Goal: Find contact information: Find contact information

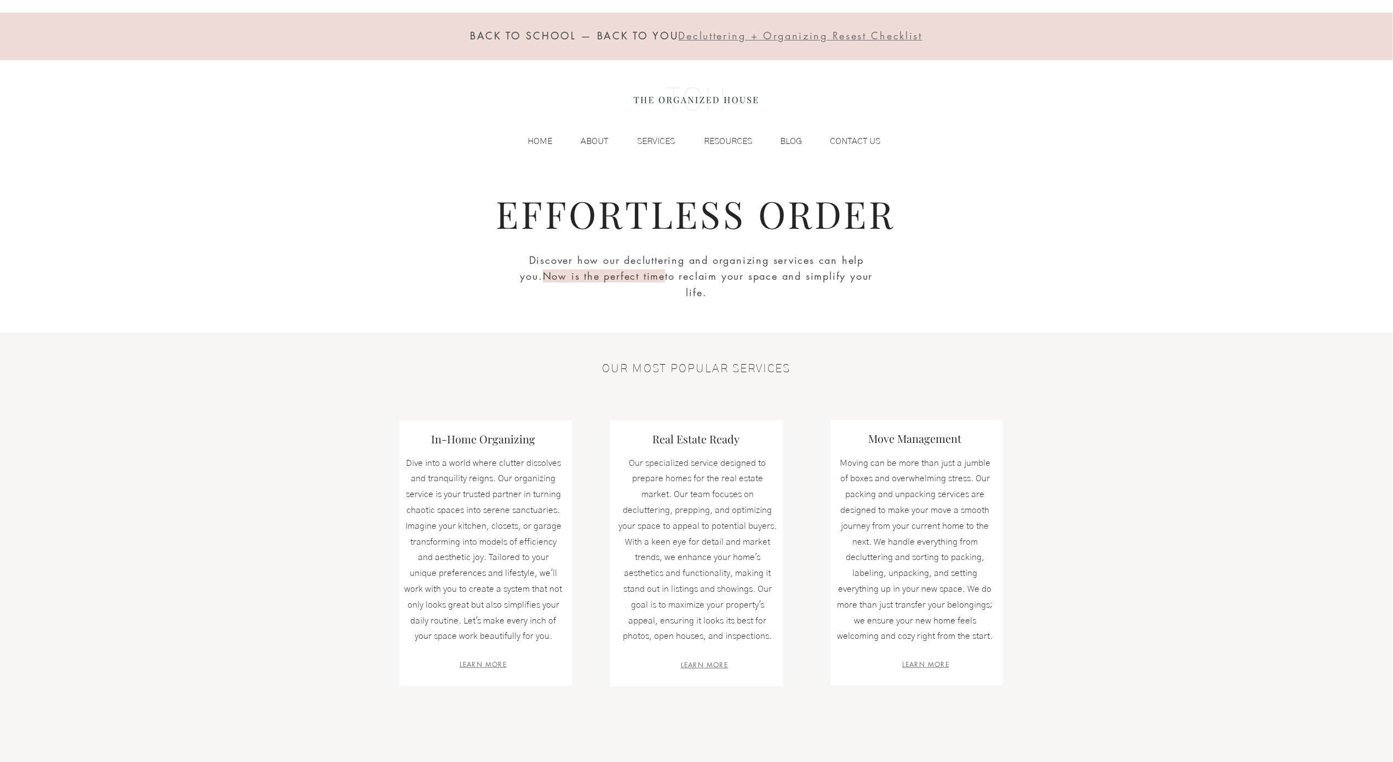
click at [101, 68] on div "BACK TO SCHOOL — BACK TO YOU Decluttering + Organizing Resest Checklist HOME AB…" at bounding box center [696, 85] width 1393 height 171
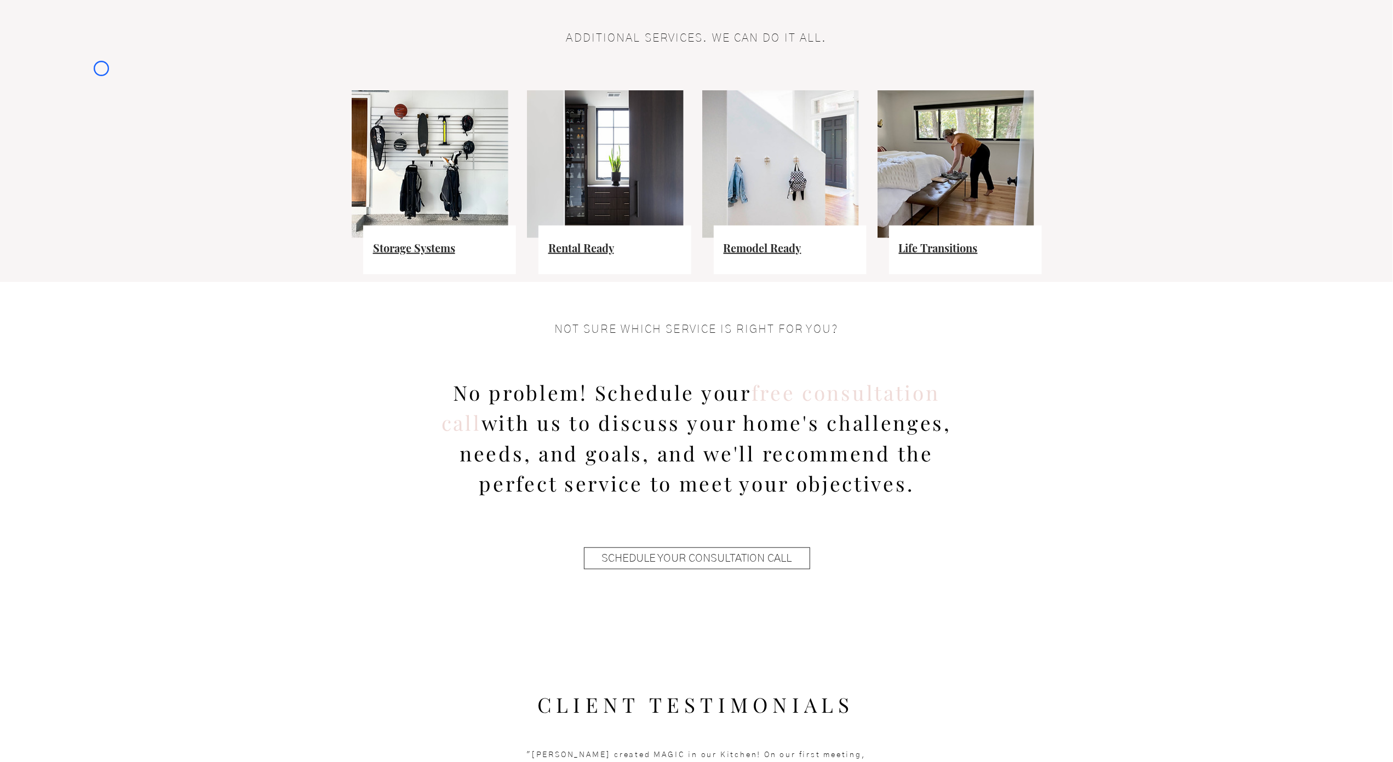
scroll to position [832, 0]
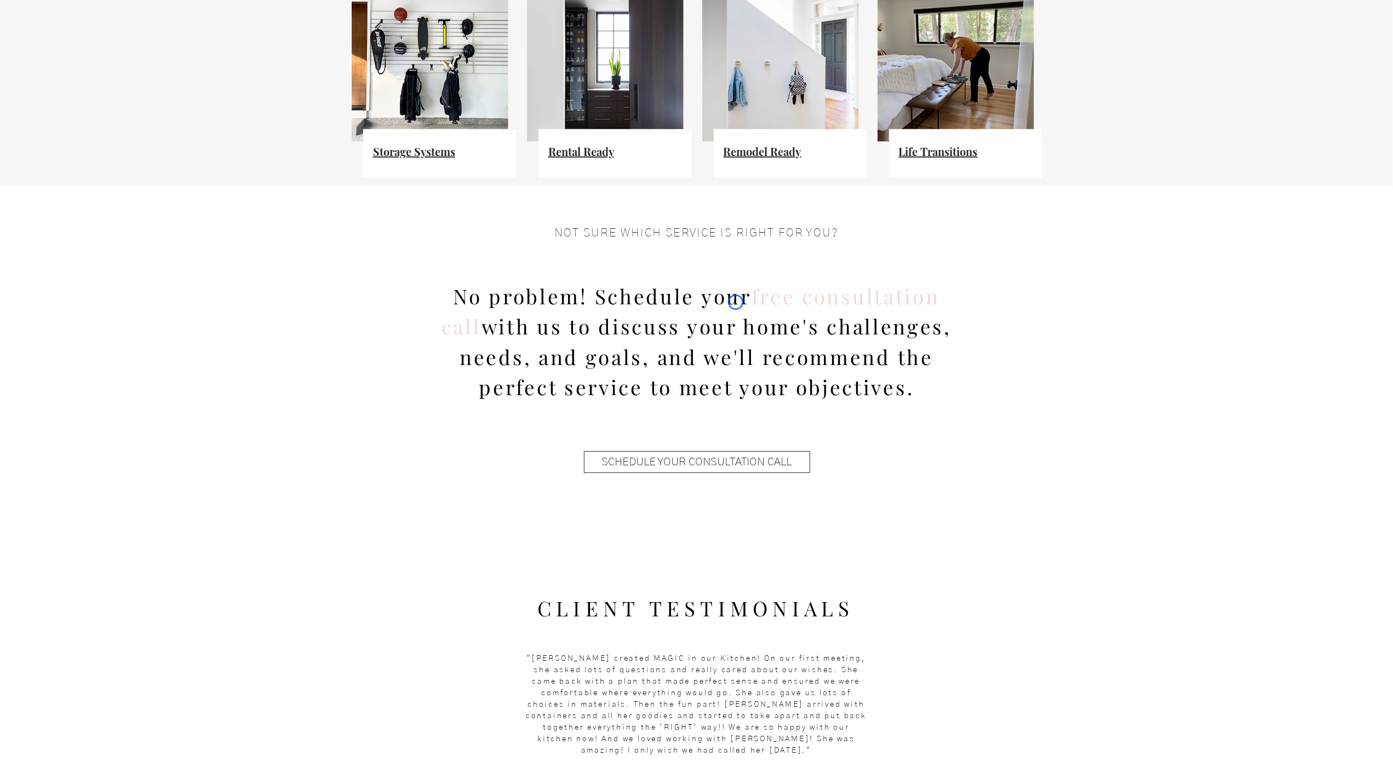
click at [101, 68] on fluid-columns-repeater "Storage Systems Rental Ready Remodel Ready Life Transitions" at bounding box center [696, 70] width 1403 height 210
click at [79, 85] on fluid-columns-repeater "Storage Systems Rental Ready Remodel Ready Life Transitions" at bounding box center [696, 70] width 1403 height 210
click at [81, 97] on fluid-columns-repeater "Storage Systems Rental Ready Remodel Ready Life Transitions" at bounding box center [696, 70] width 1403 height 210
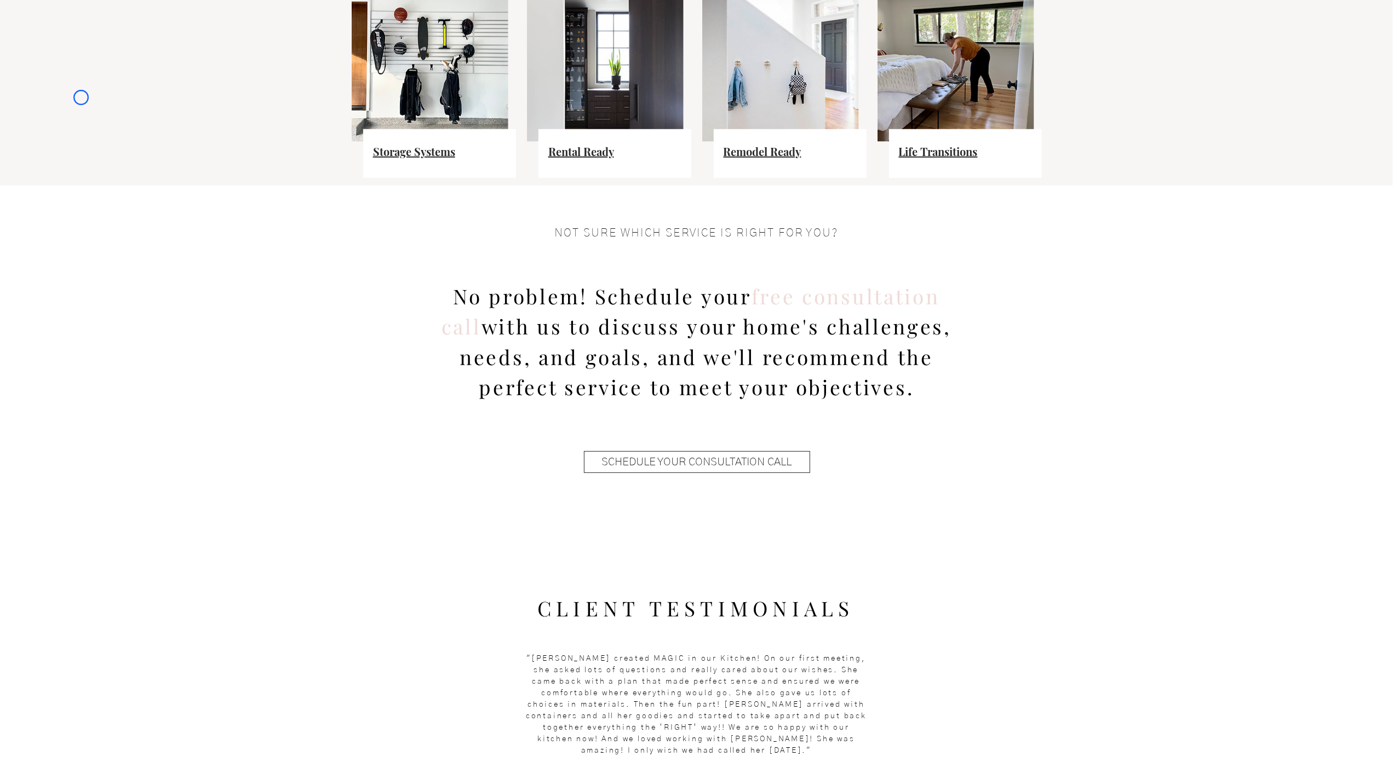
scroll to position [0, 0]
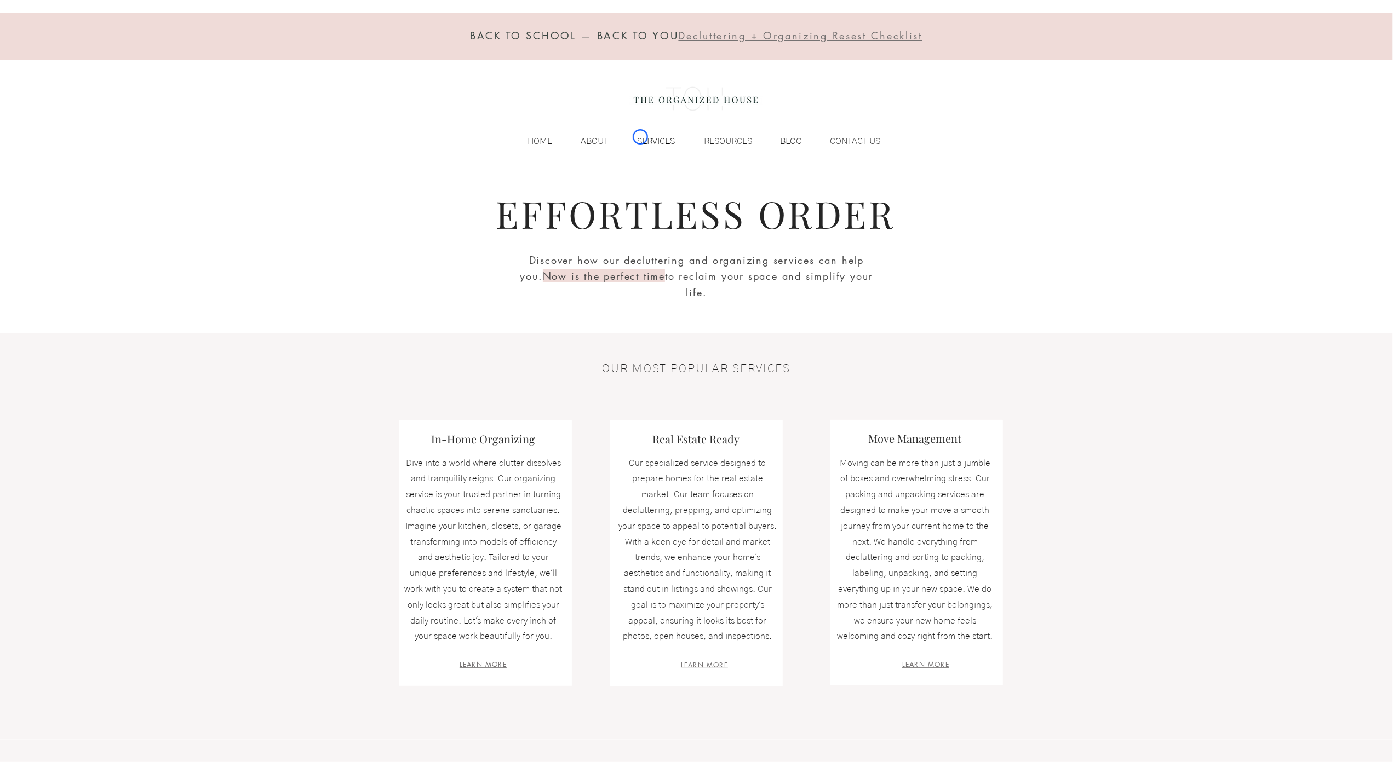
click at [640, 137] on p "SERVICES" at bounding box center [656, 141] width 49 height 16
click at [82, 74] on div "BACK TO SCHOOL — BACK TO YOU Decluttering + Organizing Resest Checklist HOME AB…" at bounding box center [696, 85] width 1393 height 171
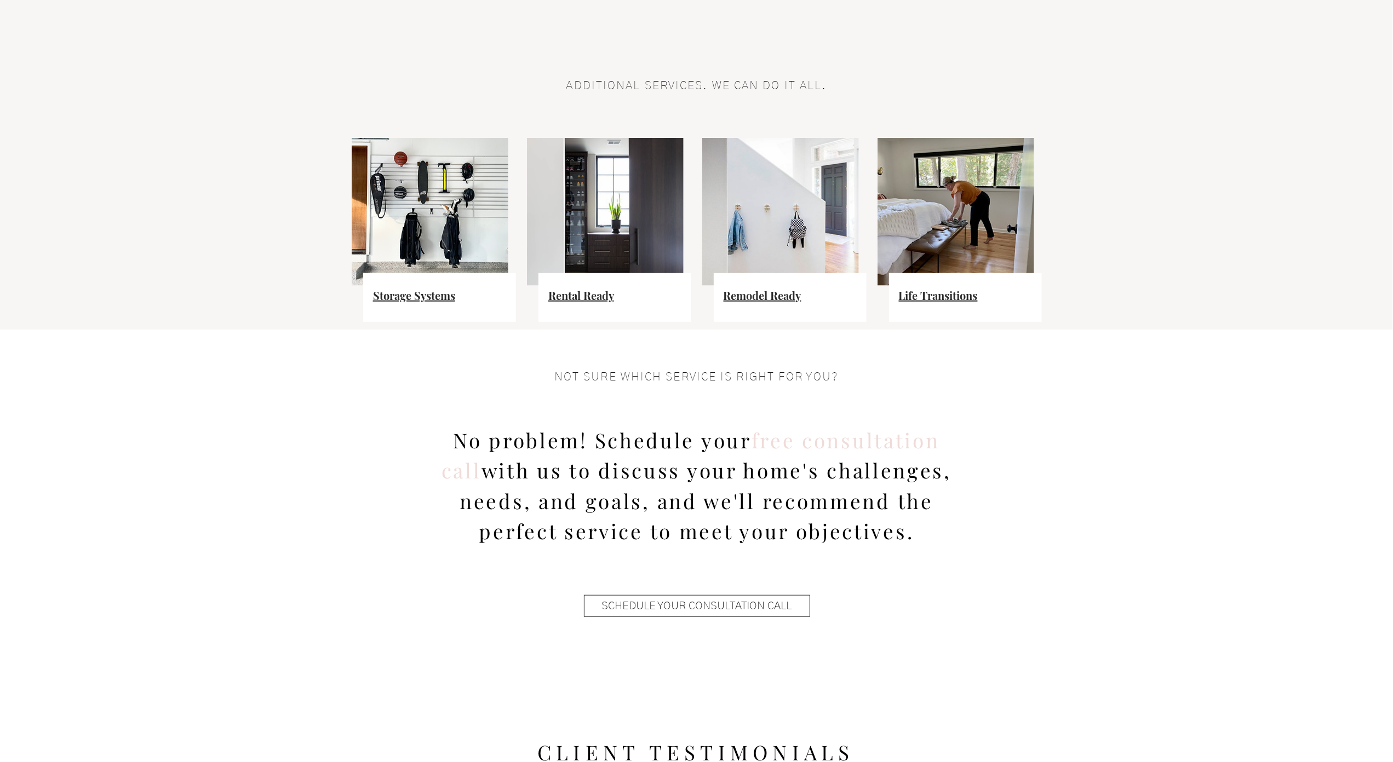
scroll to position [766, 0]
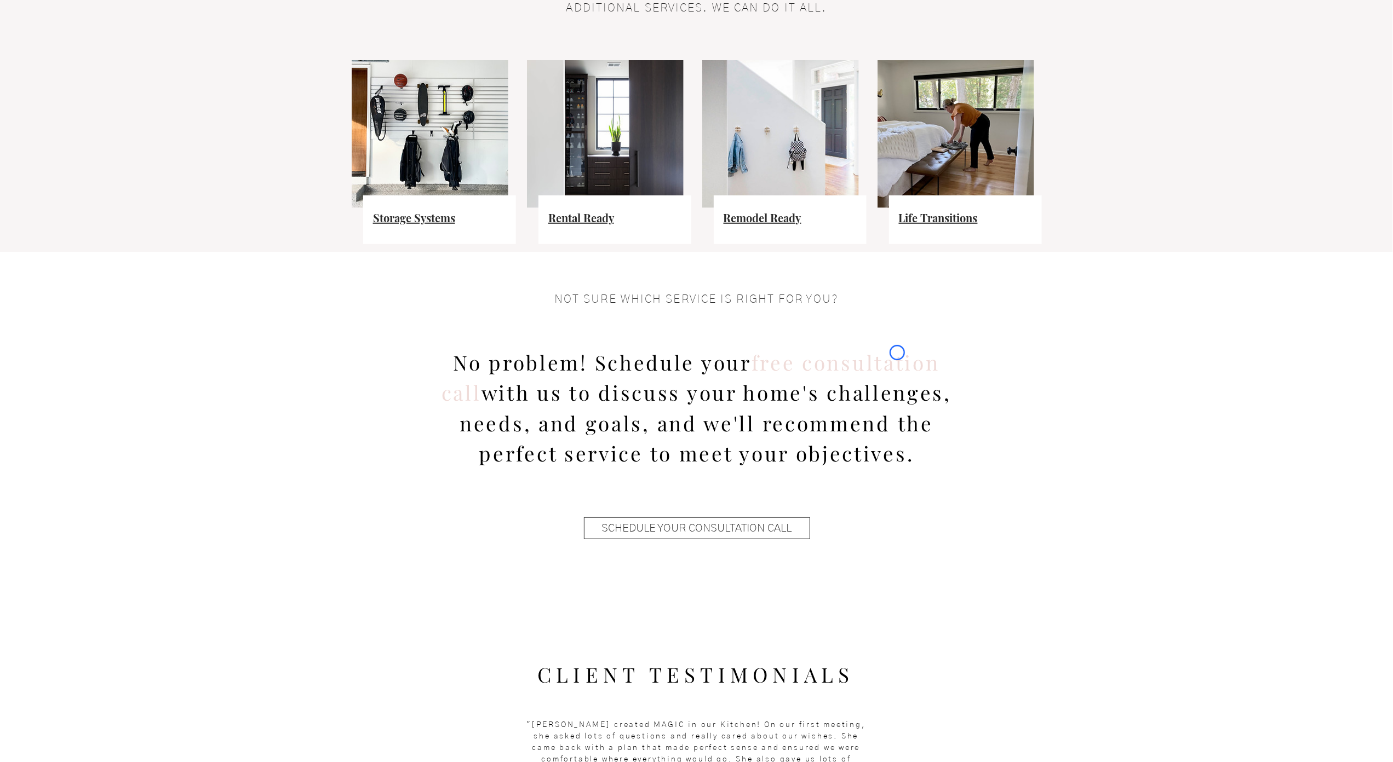
click at [82, 74] on fluid-columns-repeater "Storage Systems Rental Ready Remodel Ready Life Transitions" at bounding box center [696, 136] width 1403 height 210
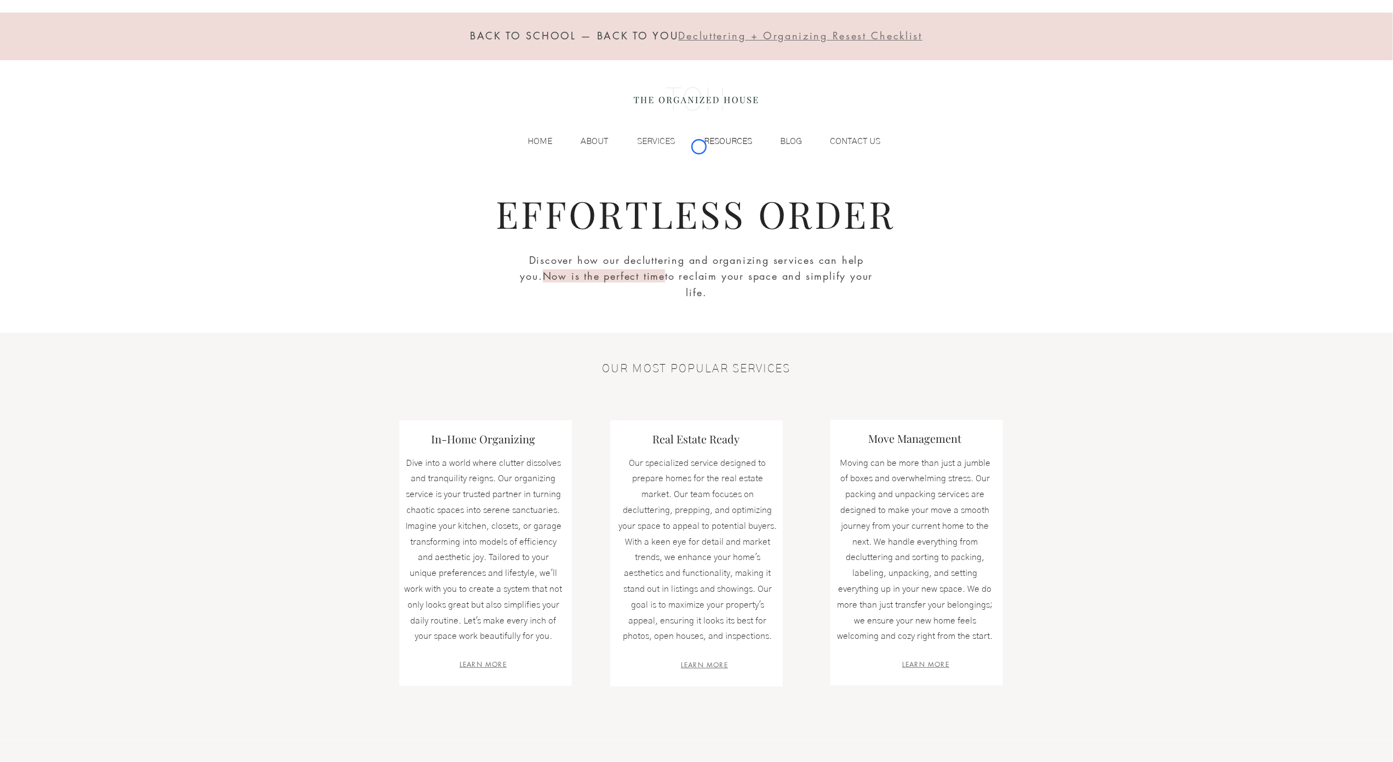
click at [699, 147] on p "RESOURCES" at bounding box center [728, 141] width 59 height 16
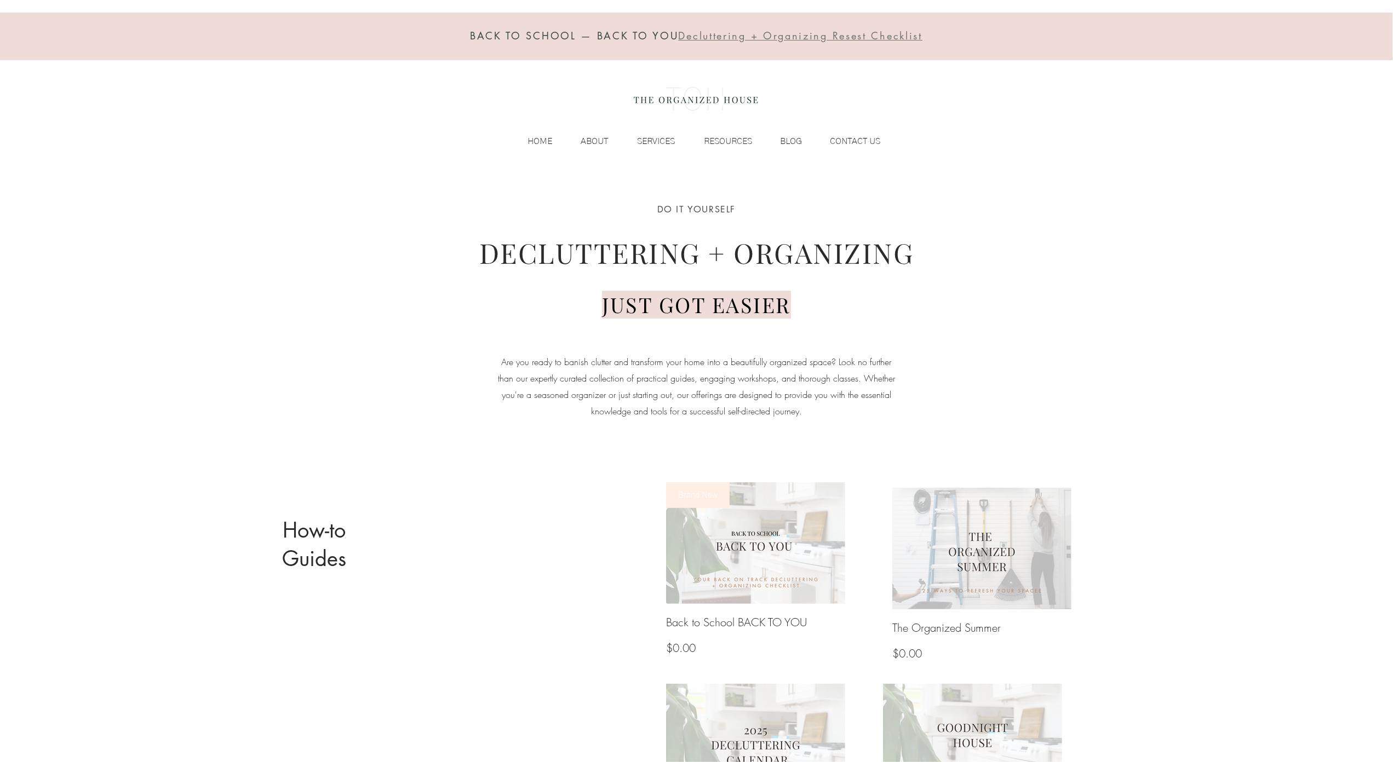
click at [68, 93] on div "BACK TO SCHOOL — BACK TO YOU Decluttering + Organizing Resest Checklist HOME AB…" at bounding box center [696, 85] width 1393 height 171
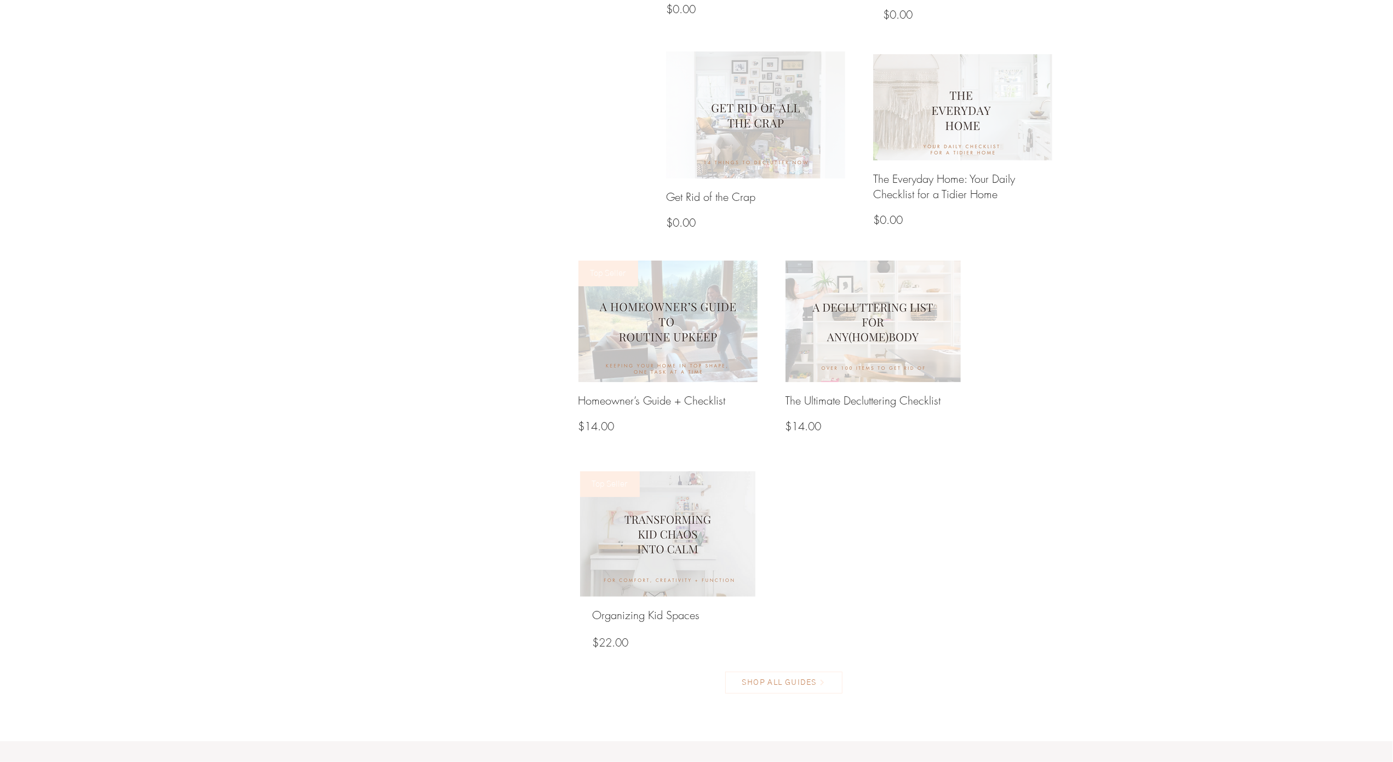
scroll to position [877, 0]
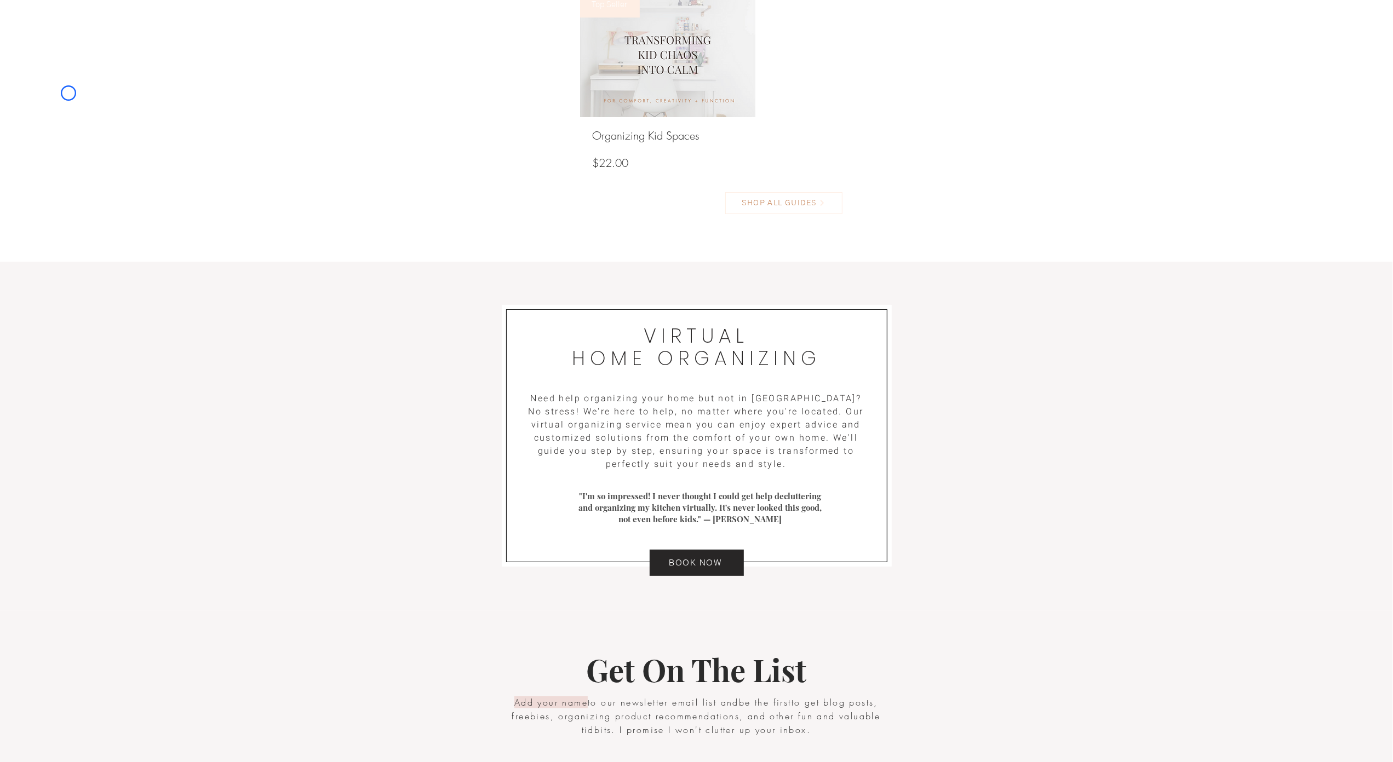
scroll to position [0, 0]
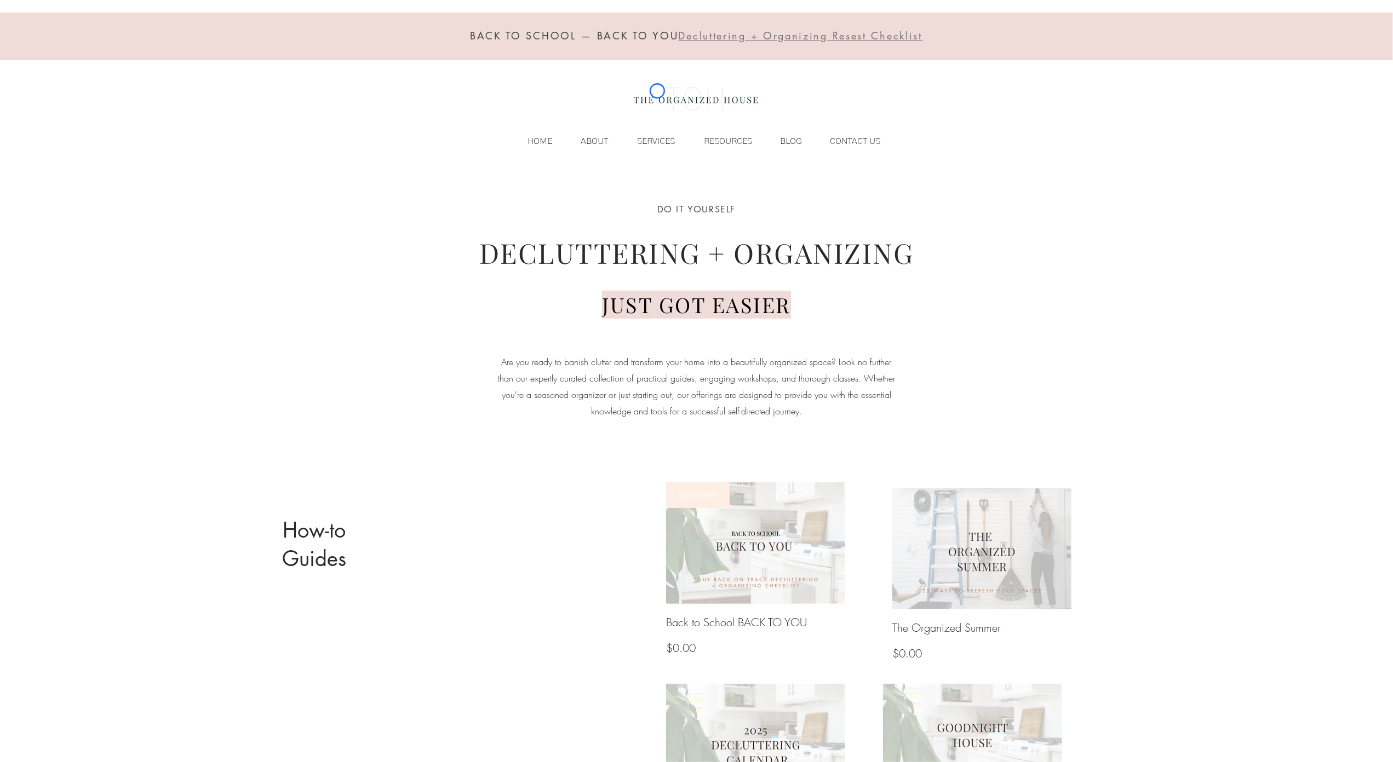
click at [657, 91] on img at bounding box center [696, 99] width 134 height 44
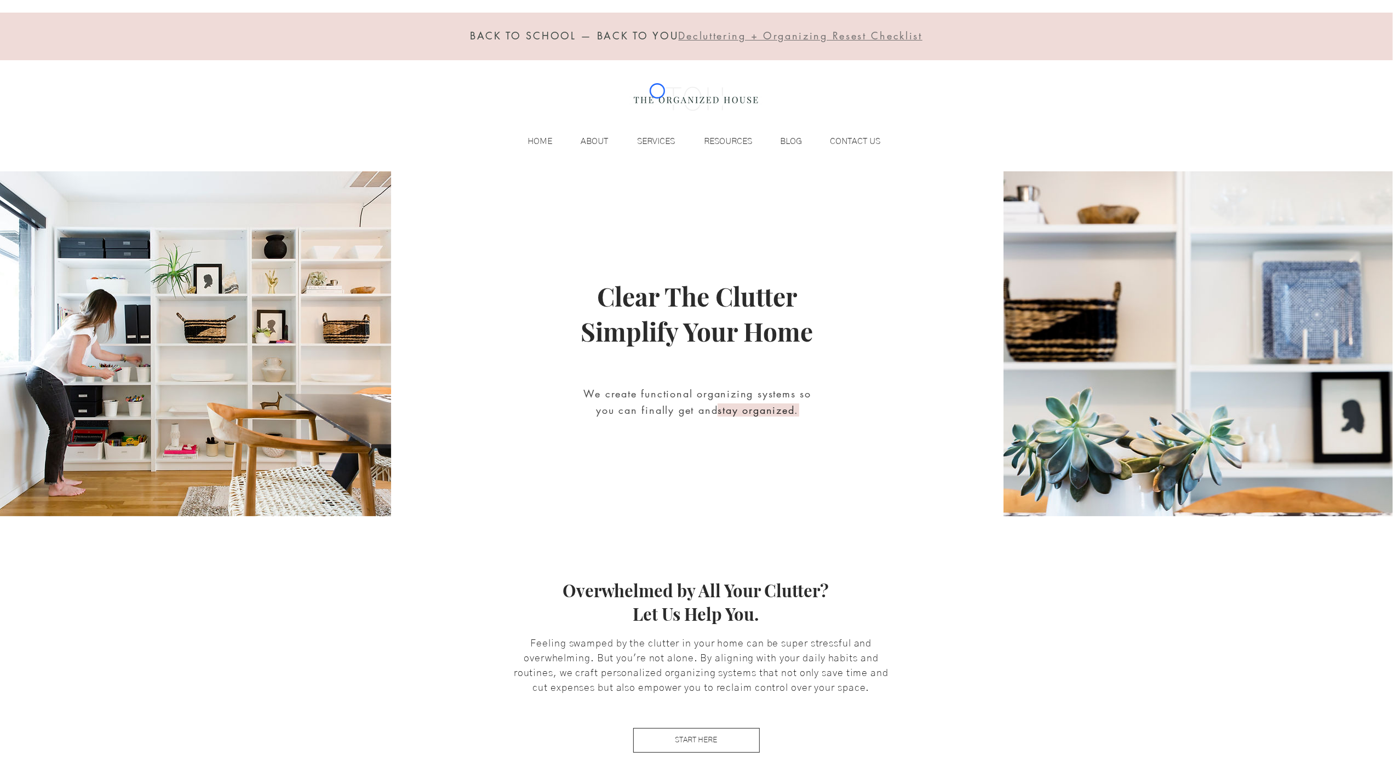
click at [657, 91] on img at bounding box center [696, 99] width 134 height 44
click at [97, 97] on div "BACK TO SCHOOL — BACK TO YOU Decluttering + Organizing Resest Checklist HOME AB…" at bounding box center [696, 85] width 1393 height 171
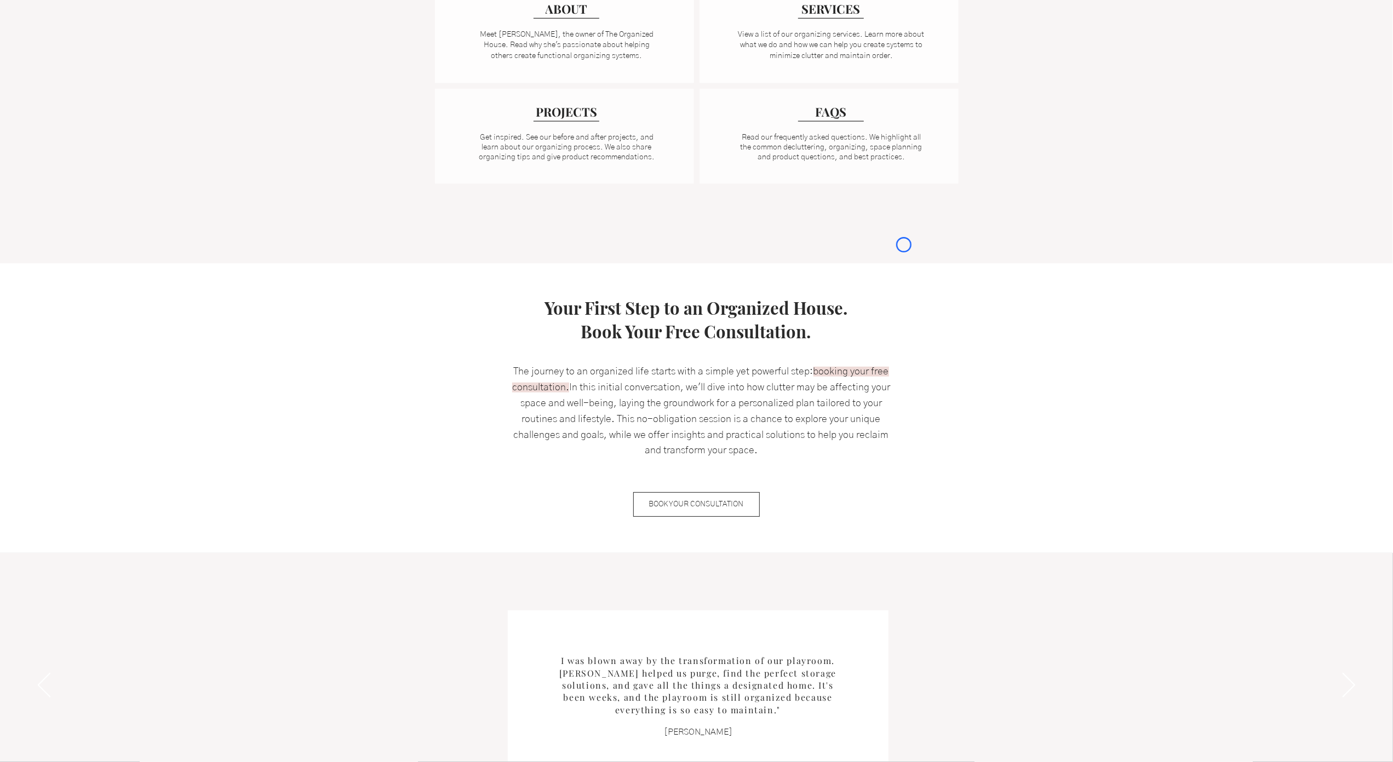
scroll to position [915, 0]
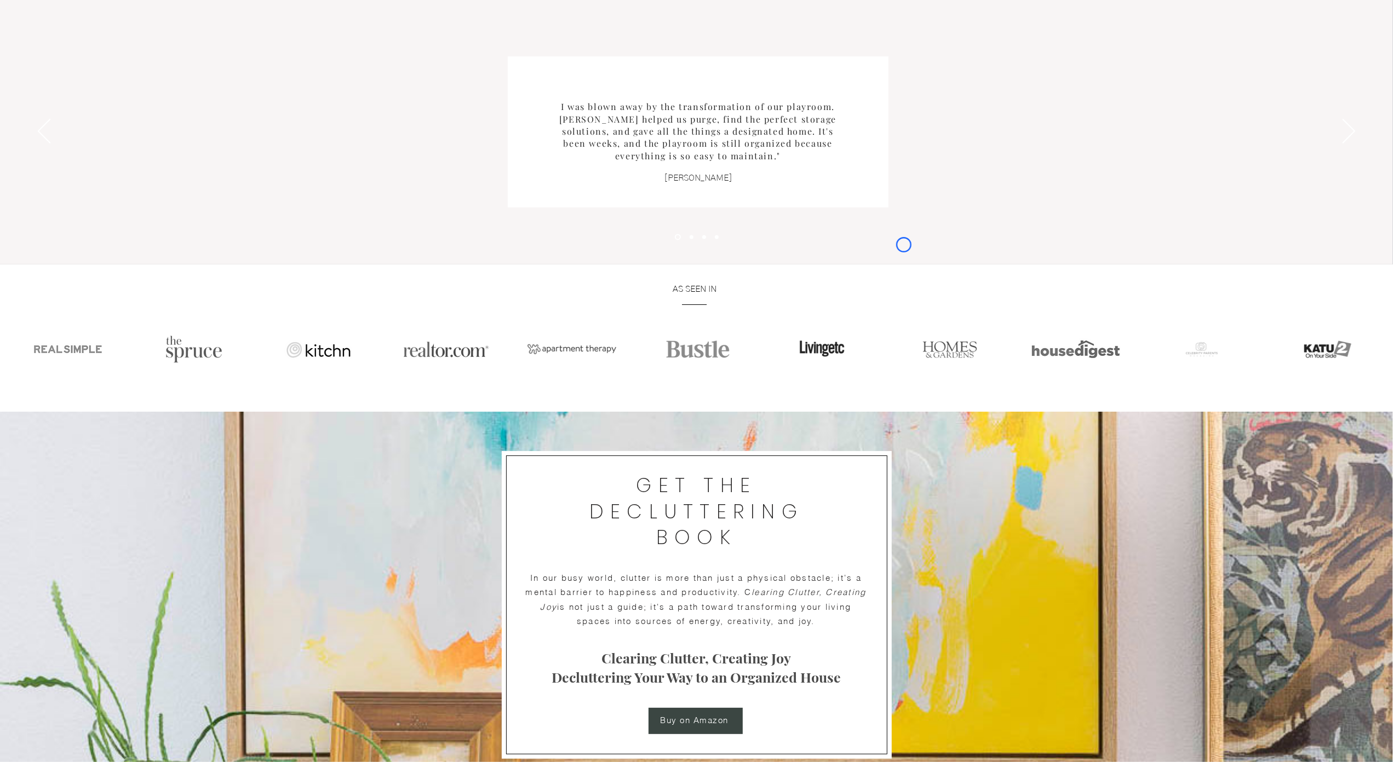
click at [97, 97] on div "Slideshow" at bounding box center [696, 132] width 1393 height 266
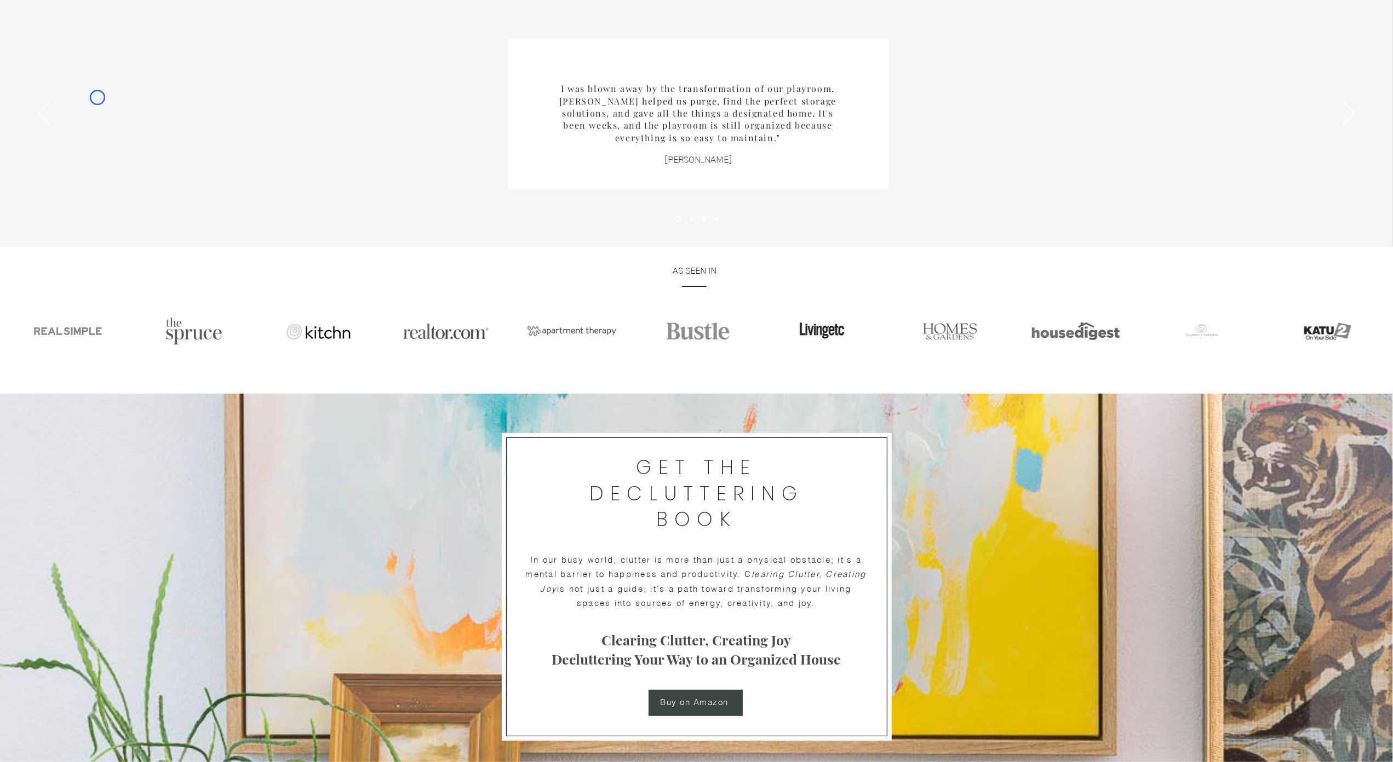
scroll to position [0, 0]
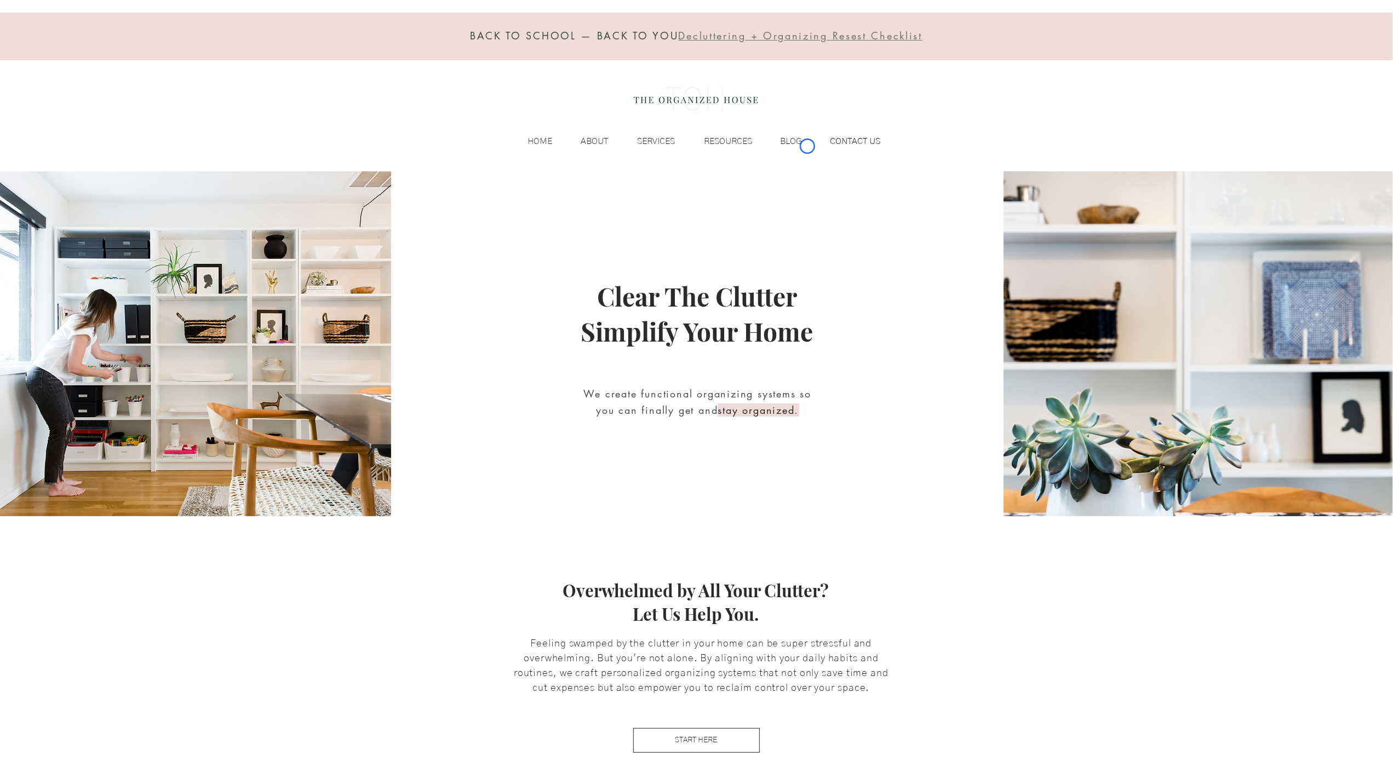
click at [808, 146] on div "CONTACT US" at bounding box center [847, 141] width 78 height 16
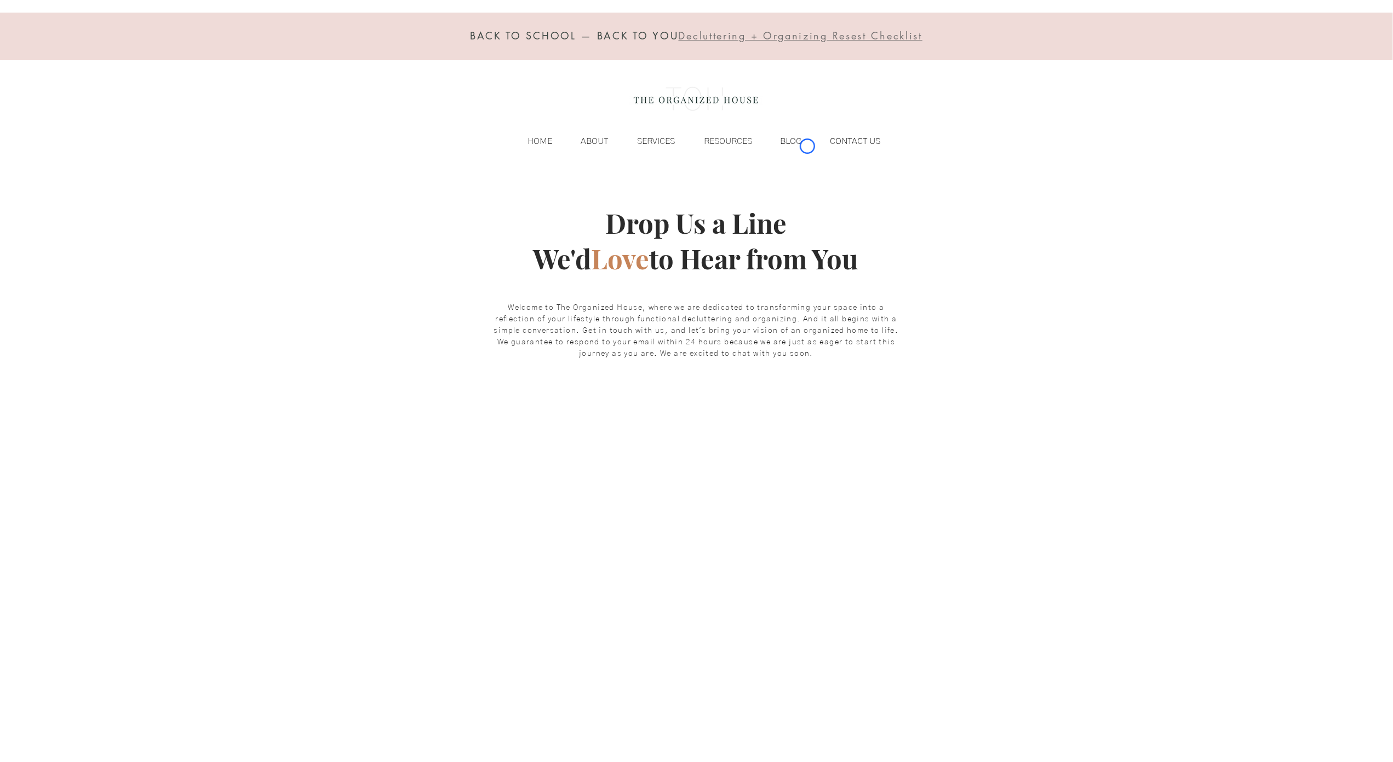
click at [808, 146] on div "CONTACT US" at bounding box center [847, 141] width 78 height 16
click at [94, 58] on div at bounding box center [696, 37] width 1393 height 48
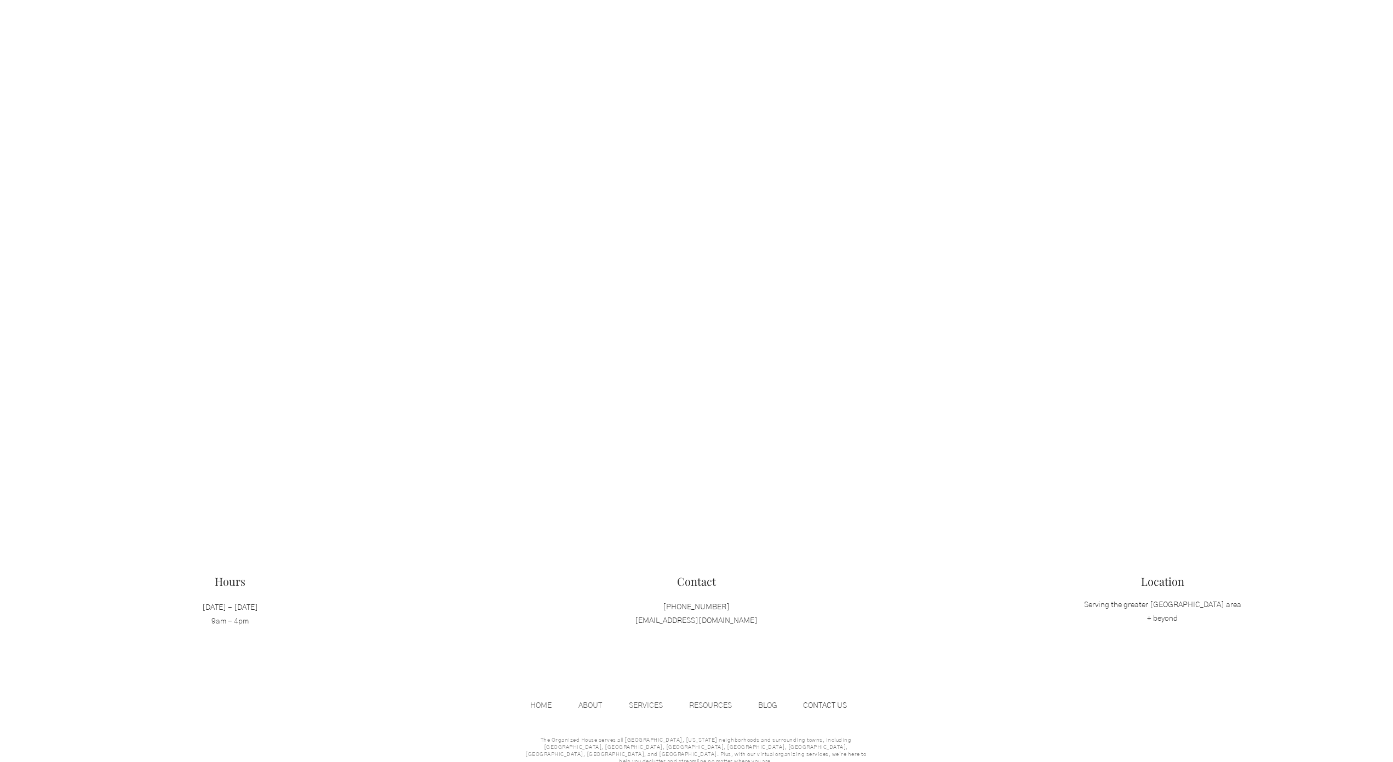
scroll to position [768, 0]
